Goal: Obtain resource: Download file/media

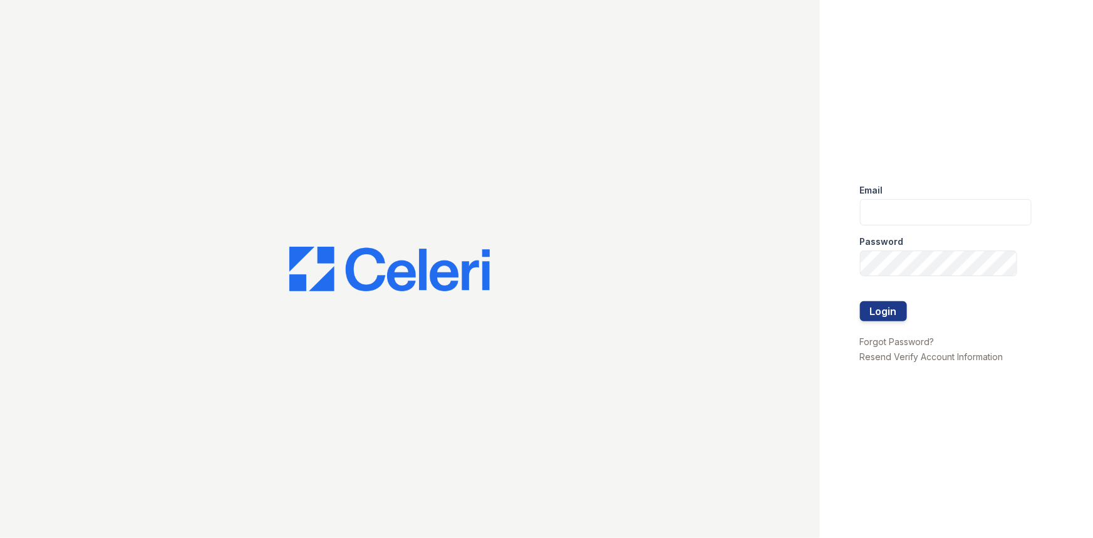
type input "[PERSON_NAME][EMAIL_ADDRESS][PERSON_NAME][DOMAIN_NAME]"
click at [860, 301] on button "Login" at bounding box center [883, 311] width 47 height 20
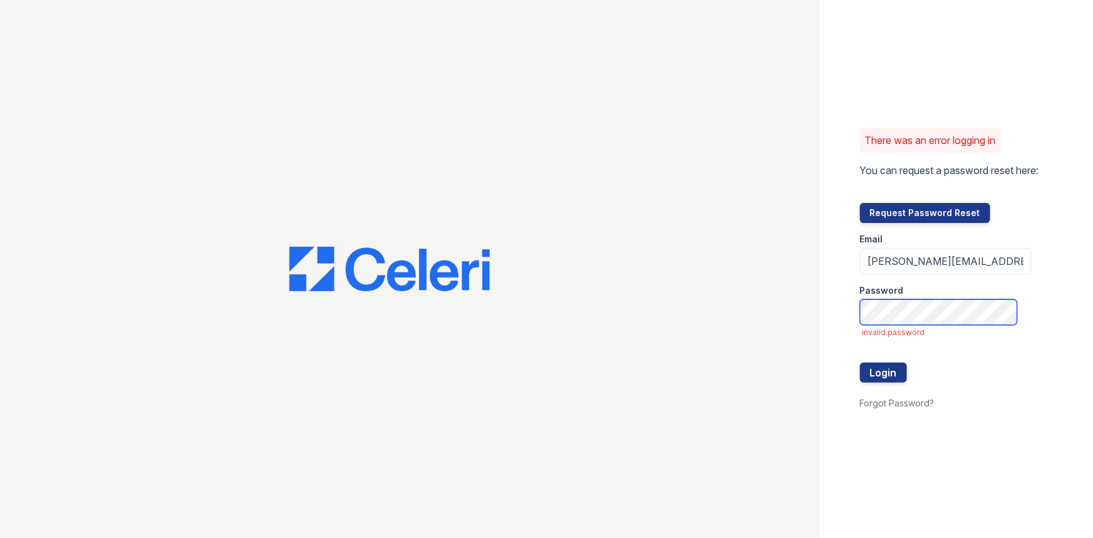
click at [860, 363] on button "Login" at bounding box center [883, 373] width 47 height 20
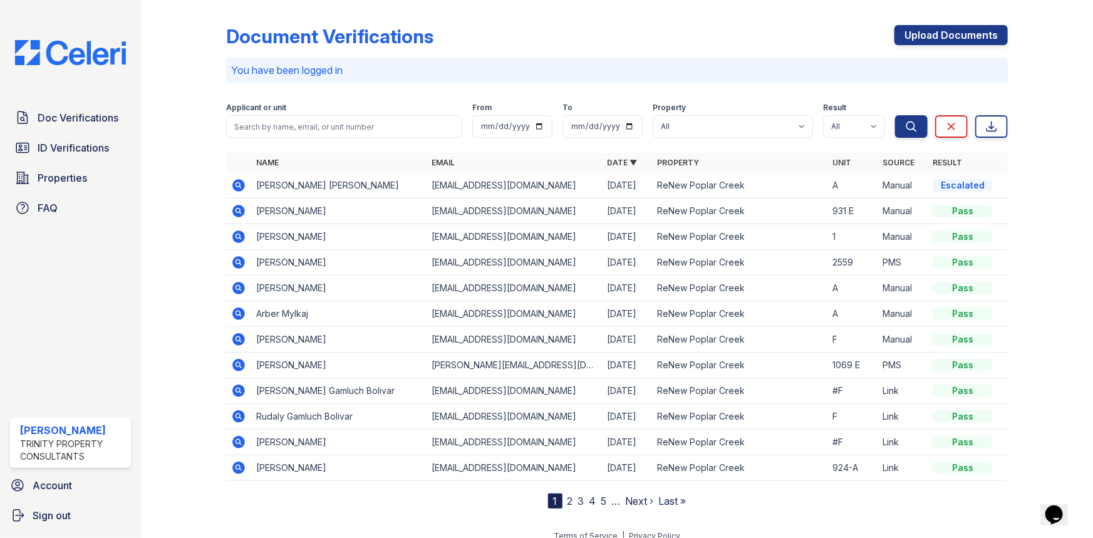
click at [241, 188] on icon at bounding box center [238, 185] width 13 height 13
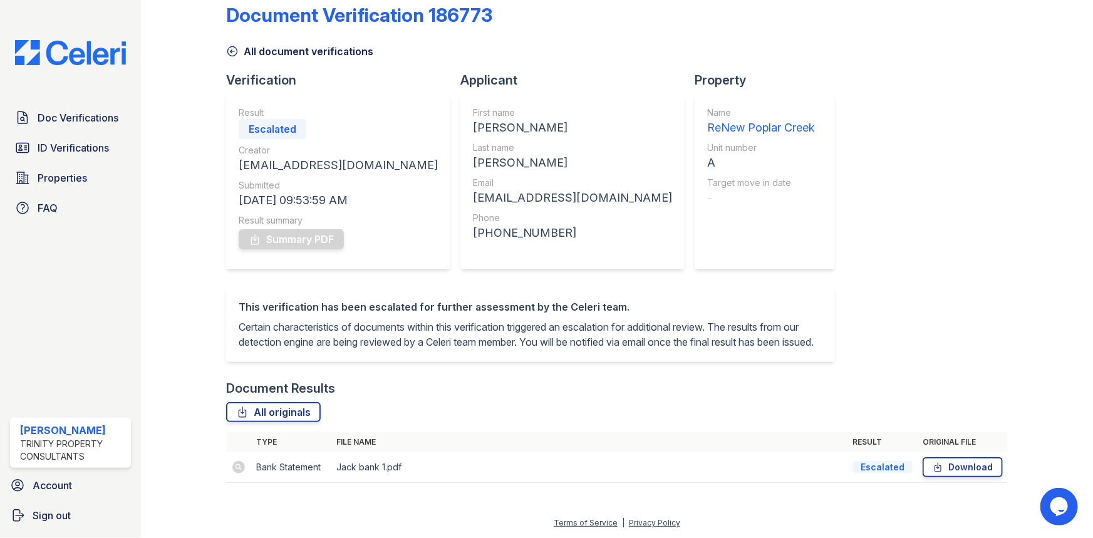
scroll to position [36, 0]
click at [239, 468] on td at bounding box center [238, 467] width 25 height 31
click at [356, 465] on td "Jack bank 1.pdf" at bounding box center [589, 467] width 516 height 31
click at [985, 466] on link "Download" at bounding box center [963, 467] width 80 height 20
click at [61, 142] on span "ID Verifications" at bounding box center [73, 147] width 71 height 15
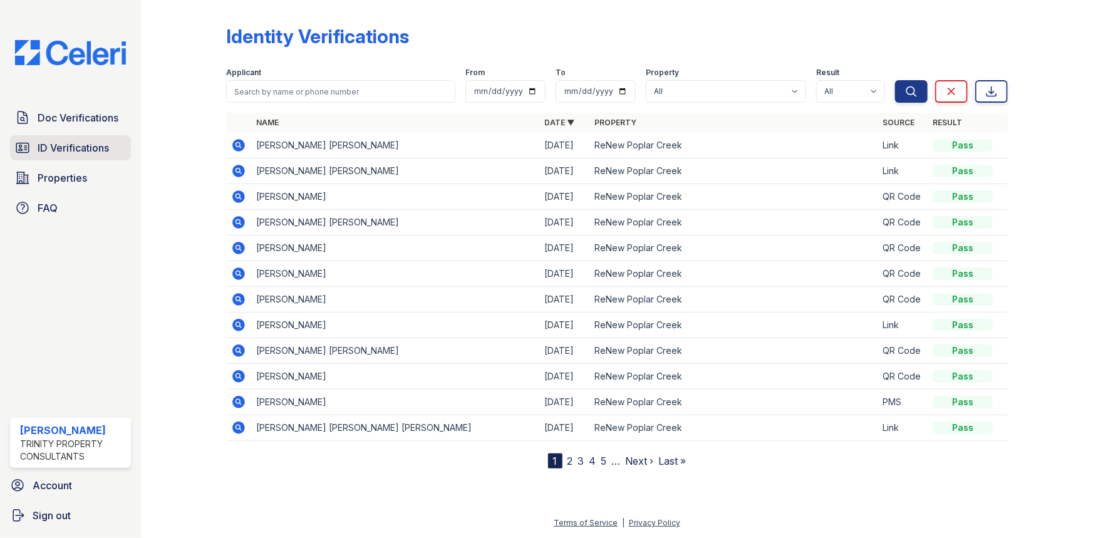
click at [91, 157] on link "ID Verifications" at bounding box center [70, 147] width 121 height 25
click at [82, 124] on span "Doc Verifications" at bounding box center [78, 117] width 81 height 15
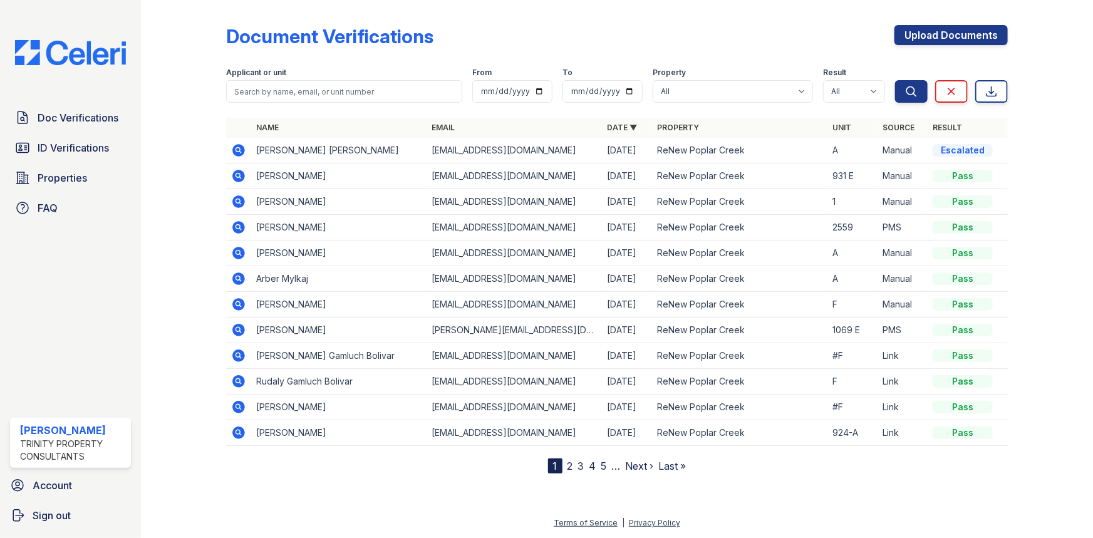
click at [239, 175] on icon at bounding box center [238, 176] width 15 height 15
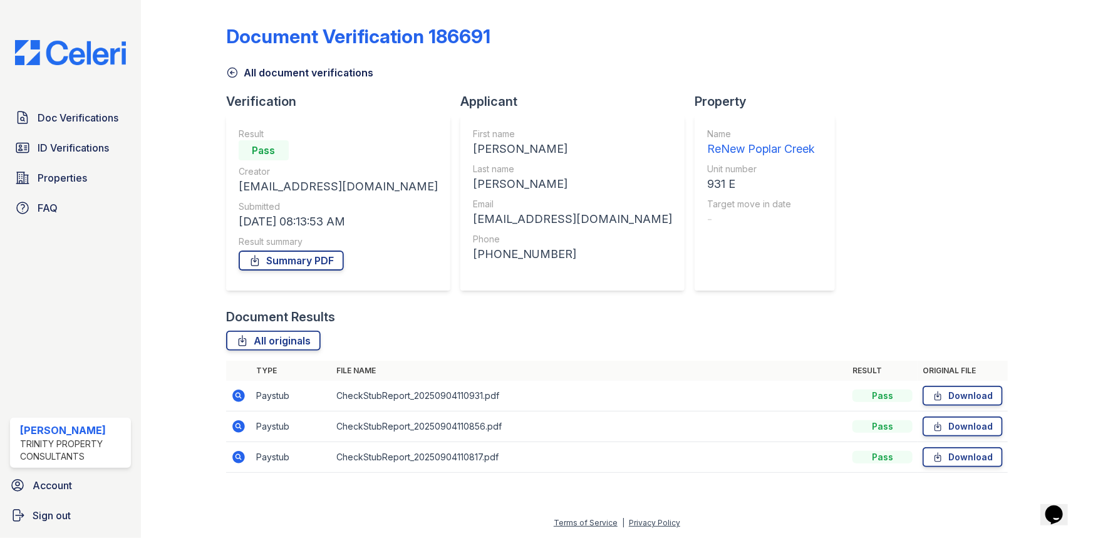
click at [238, 393] on icon at bounding box center [237, 394] width 3 height 3
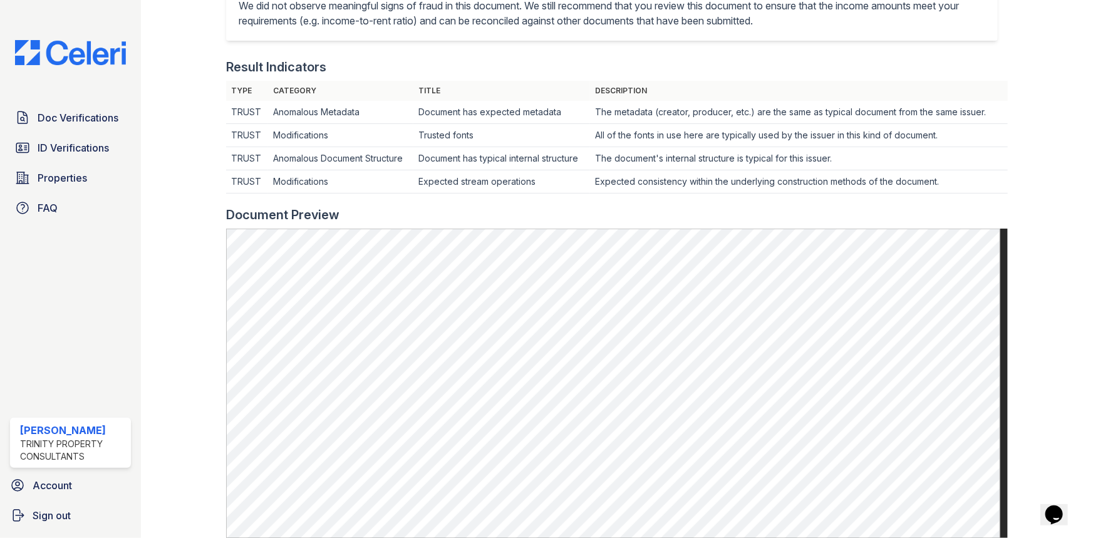
scroll to position [341, 0]
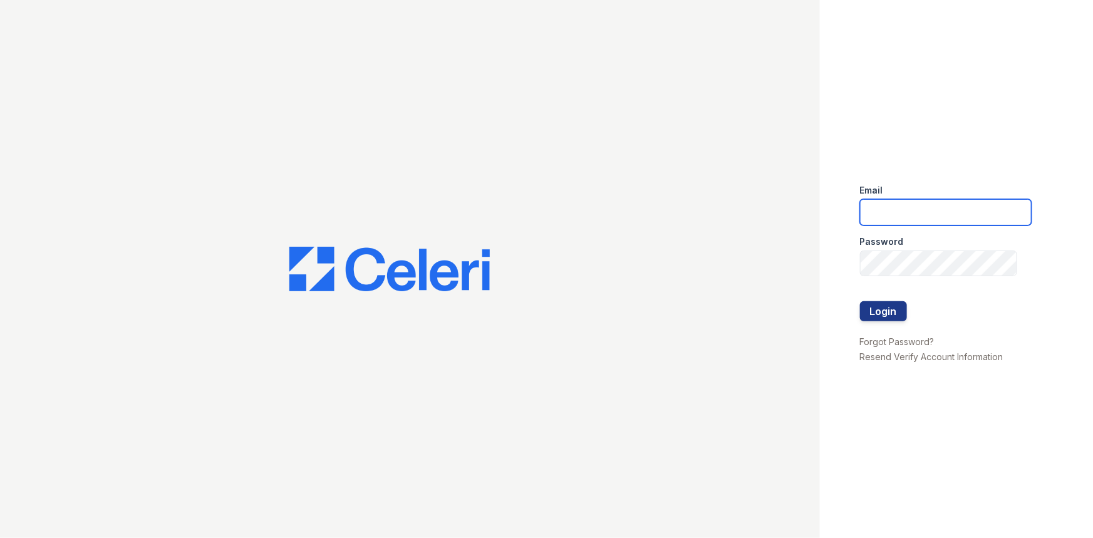
click at [903, 202] on input "email" at bounding box center [946, 212] width 172 height 26
type input "[PERSON_NAME][EMAIL_ADDRESS][PERSON_NAME][DOMAIN_NAME]"
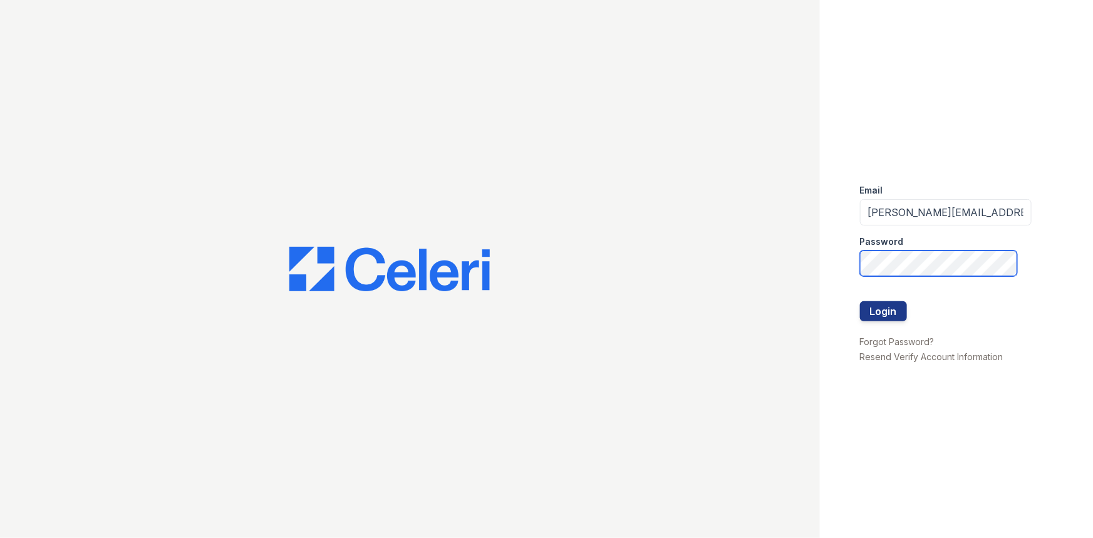
click at [860, 301] on button "Login" at bounding box center [883, 311] width 47 height 20
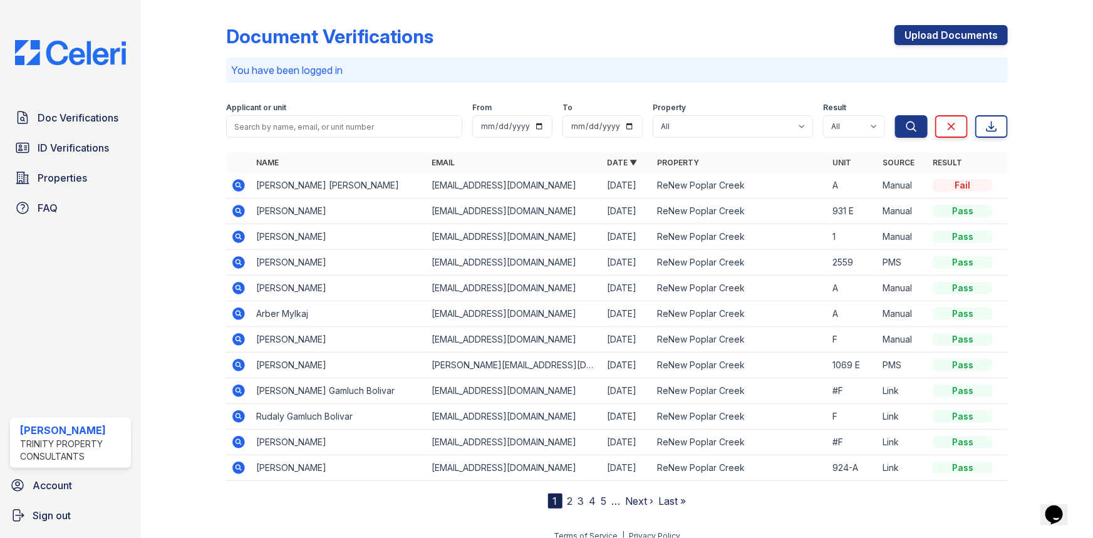
click at [238, 186] on icon at bounding box center [238, 185] width 15 height 15
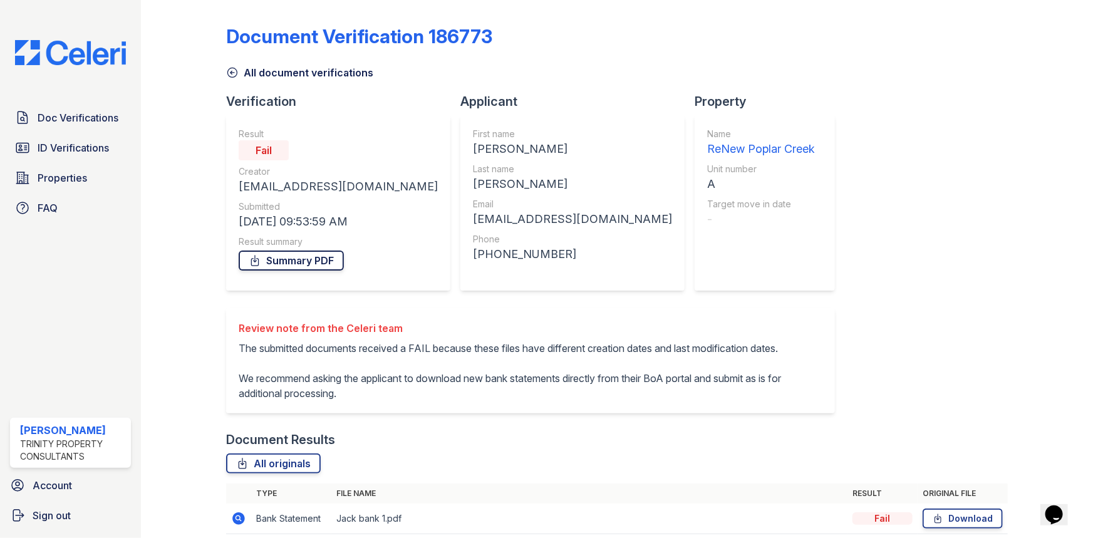
click at [301, 264] on link "Summary PDF" at bounding box center [291, 261] width 105 height 20
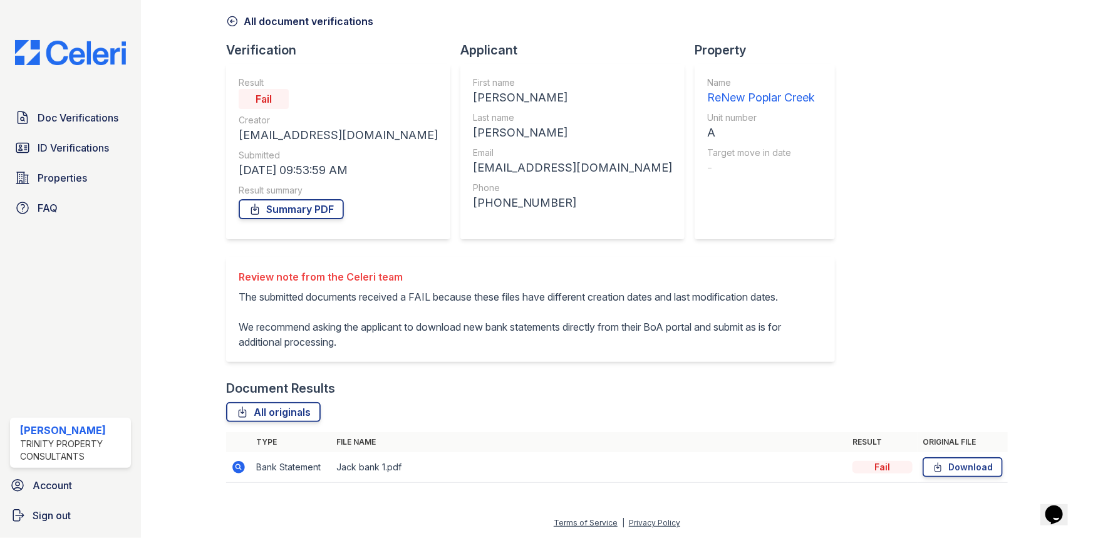
scroll to position [66, 0]
click at [238, 465] on icon at bounding box center [238, 467] width 15 height 15
